Goal: Navigation & Orientation: Find specific page/section

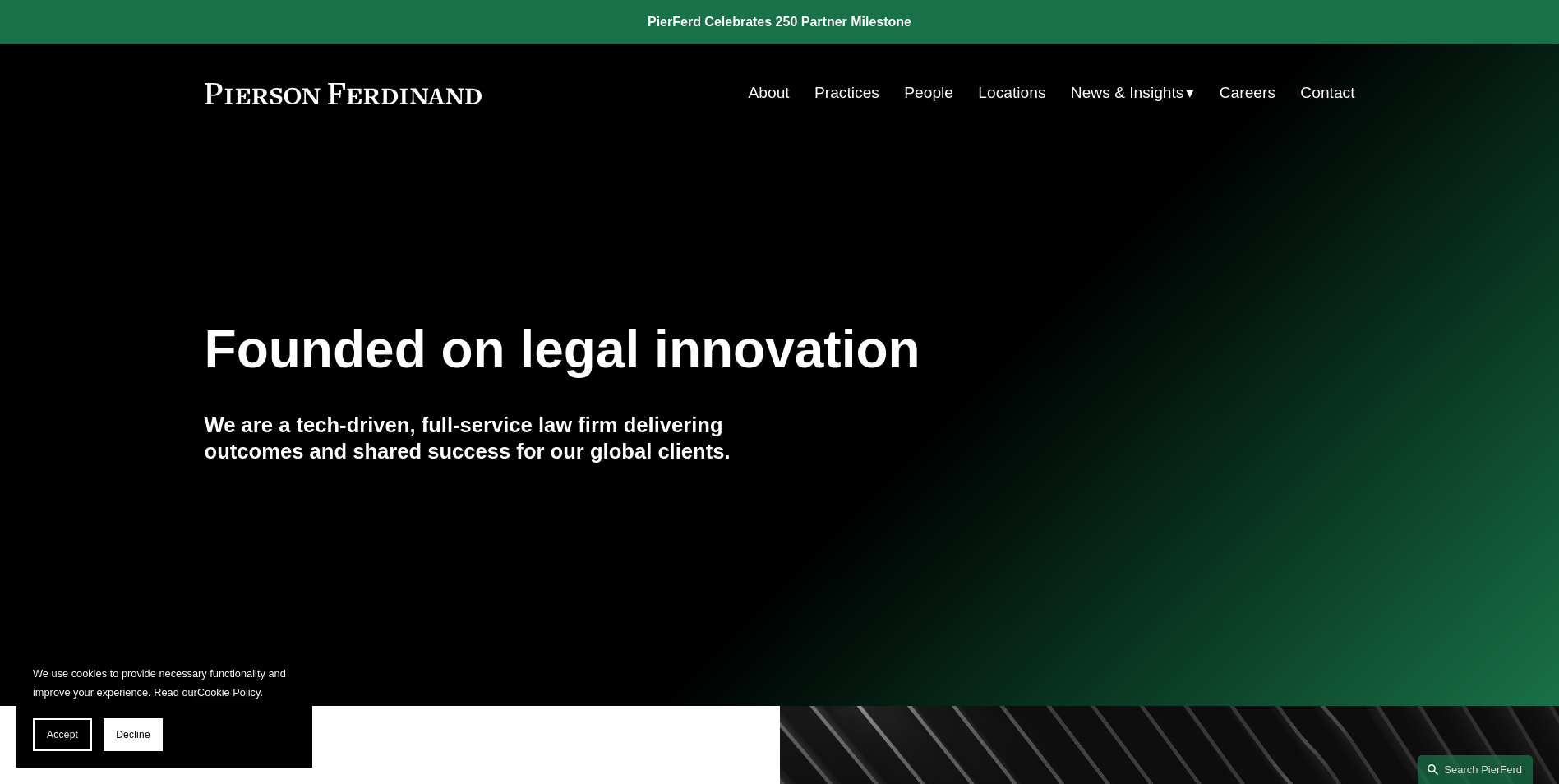
click at [816, 89] on link "Practices" at bounding box center [847, 93] width 65 height 31
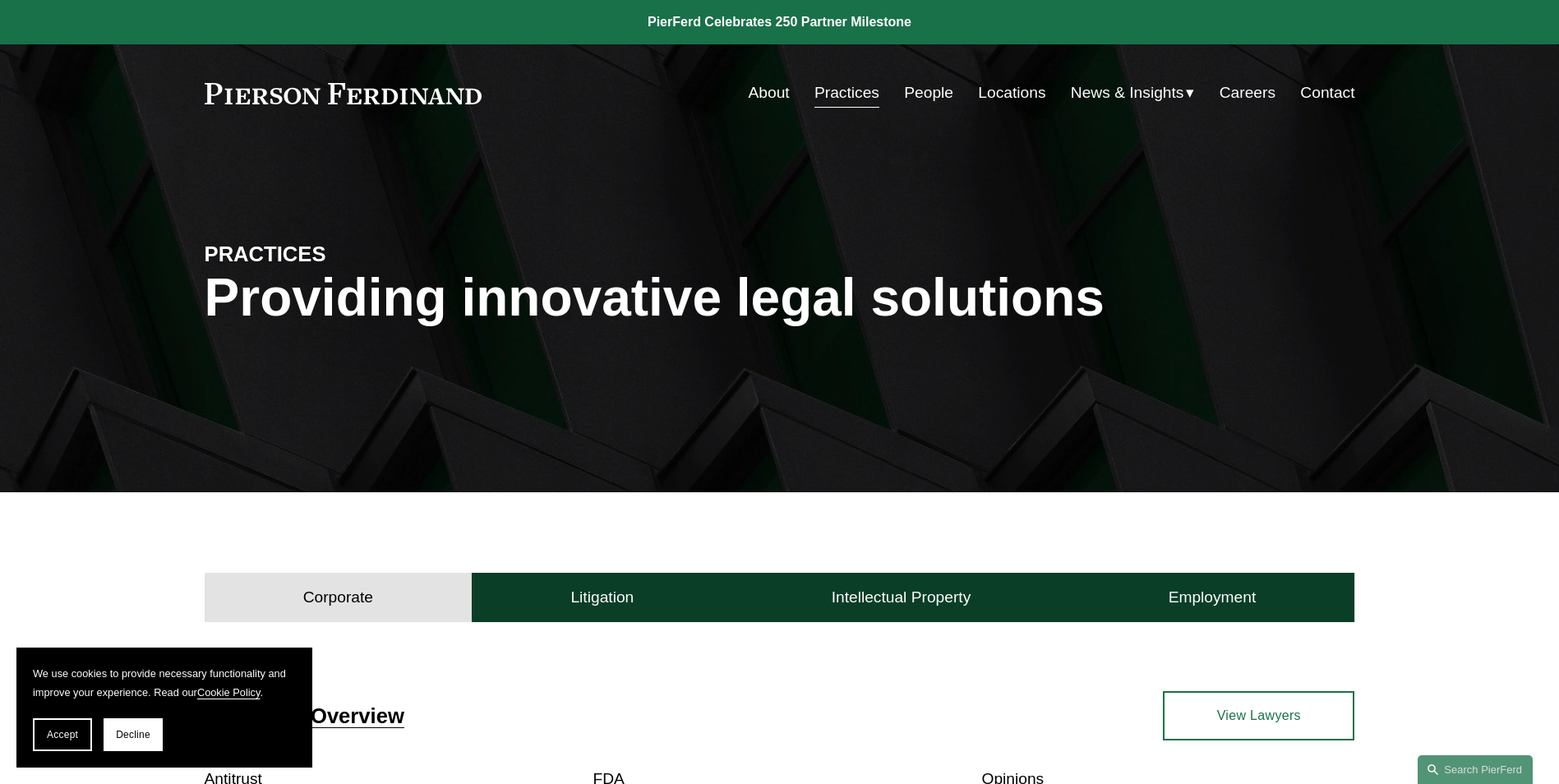
click at [749, 89] on link "About" at bounding box center [770, 93] width 41 height 31
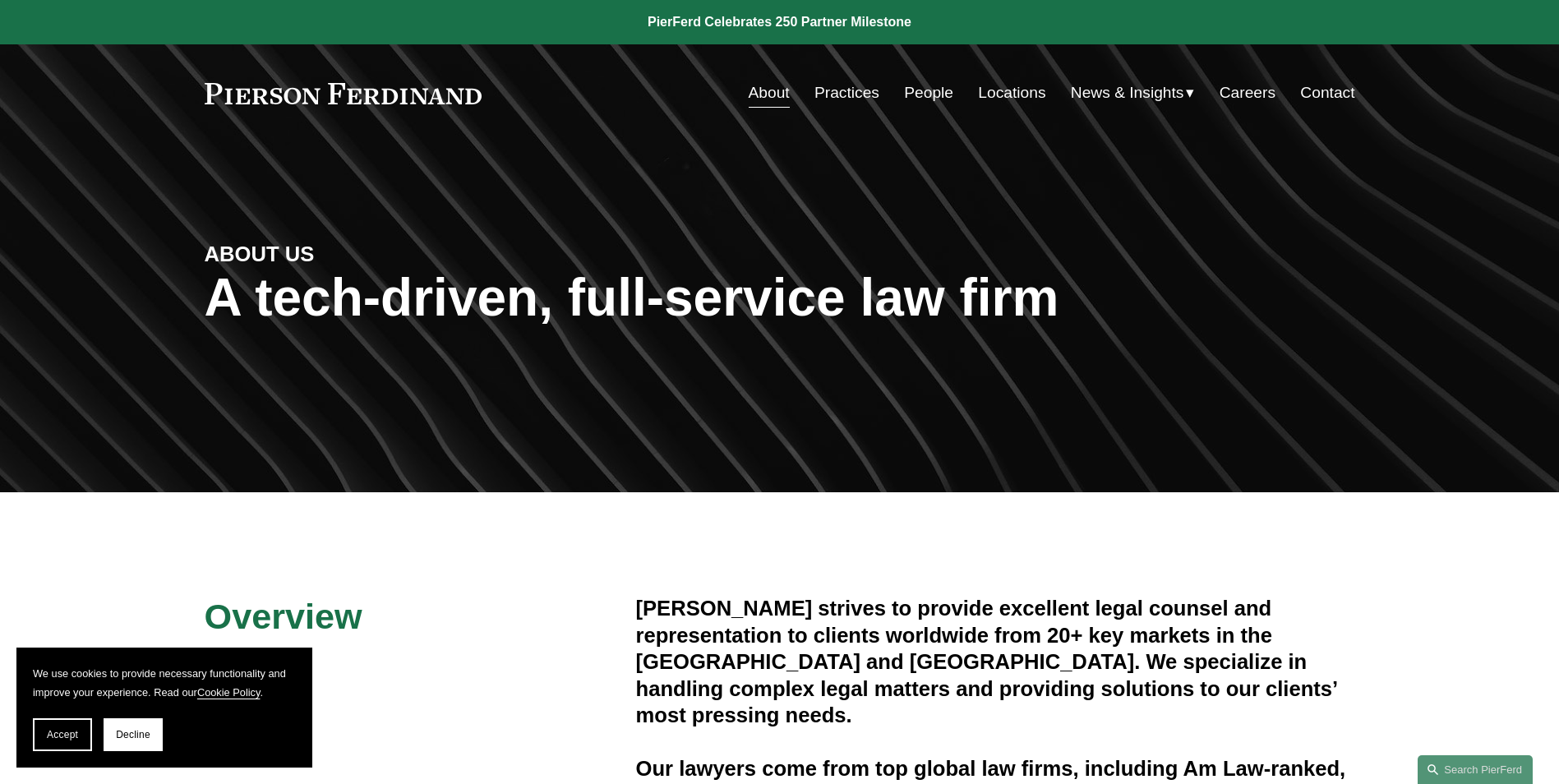
click at [846, 85] on link "Practices" at bounding box center [847, 93] width 65 height 31
